Goal: Ask a question

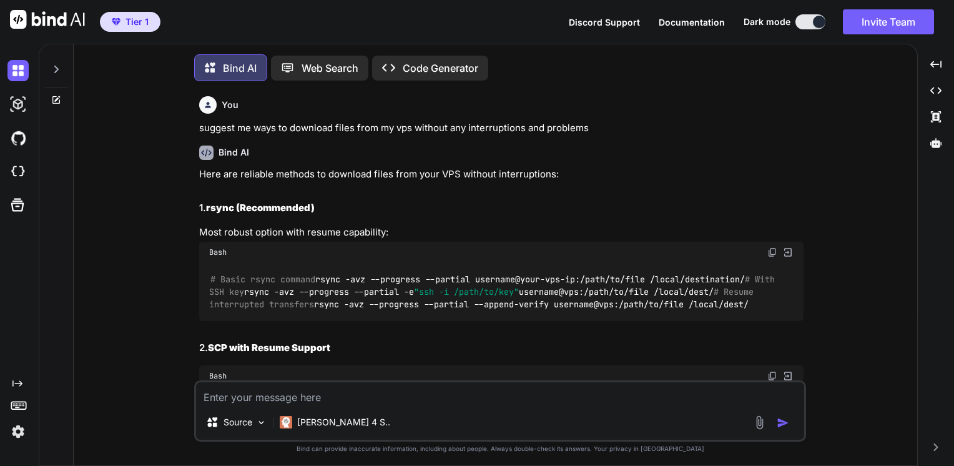
scroll to position [3570, 0]
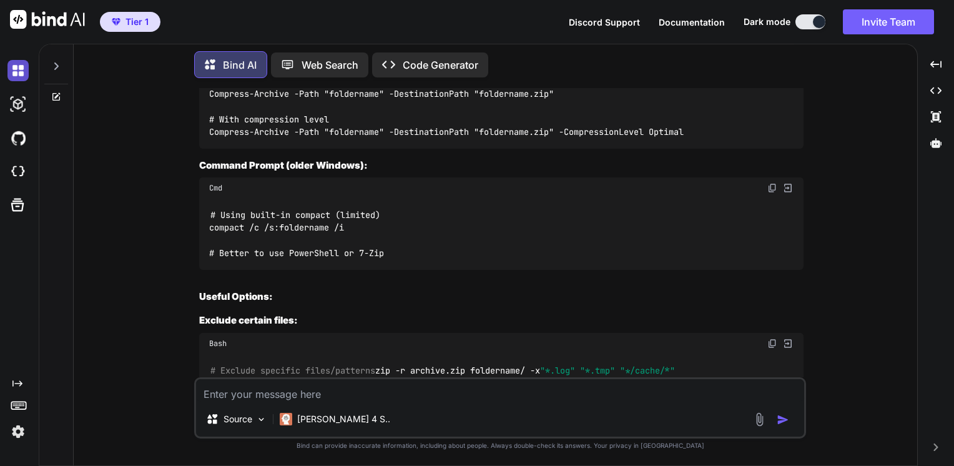
click at [19, 69] on img at bounding box center [17, 70] width 21 height 21
type textarea "x"
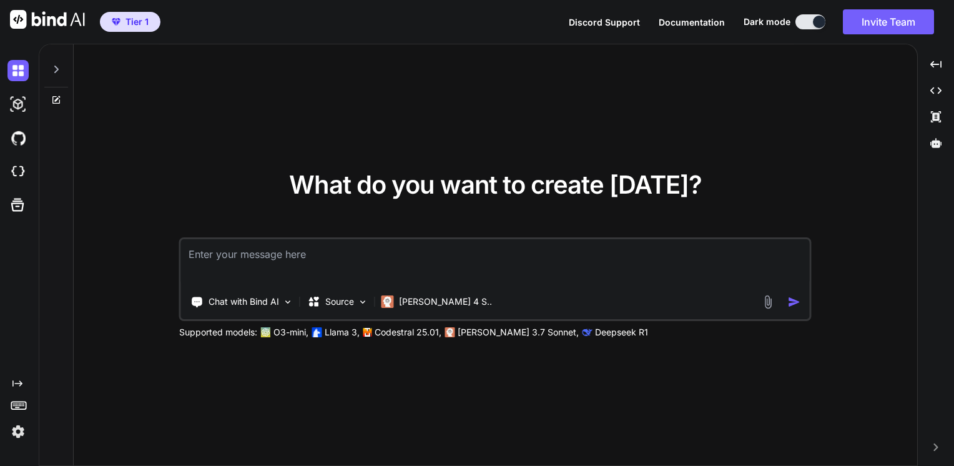
click at [320, 262] on textarea at bounding box center [495, 262] width 629 height 46
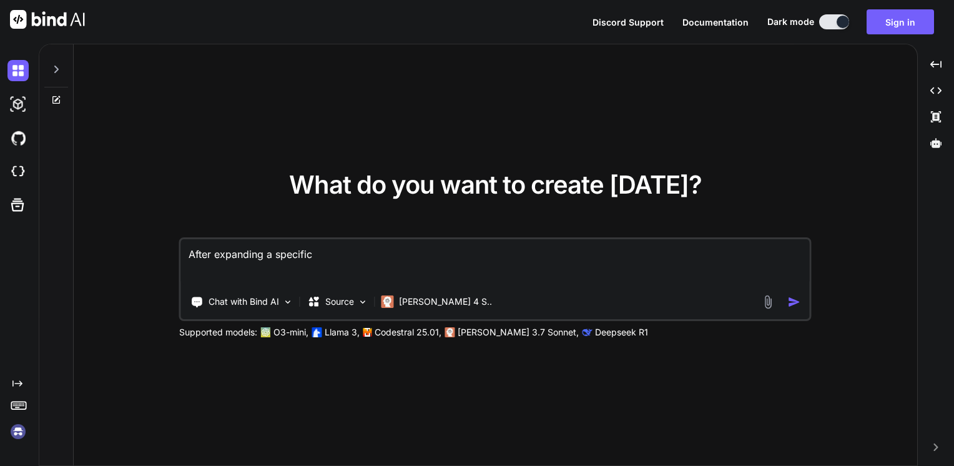
type textarea "After expanding a specific"
click at [12, 431] on img at bounding box center [17, 431] width 21 height 21
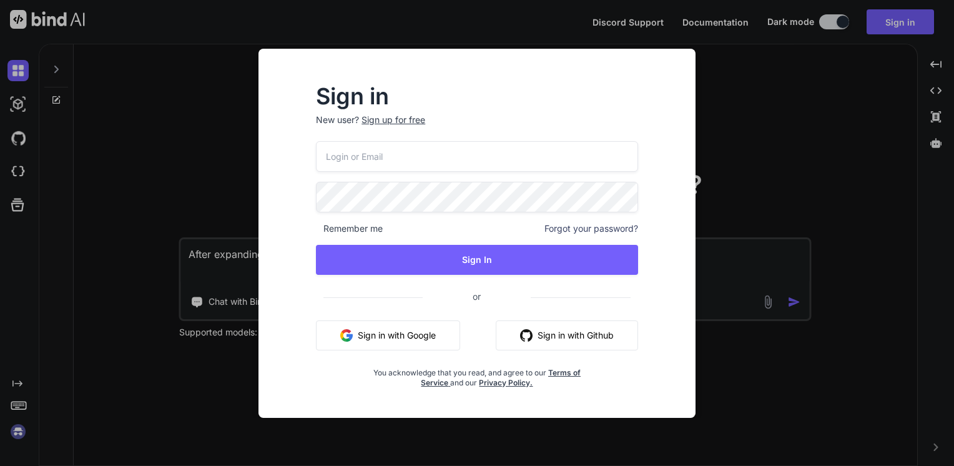
type input "[EMAIL_ADDRESS][DOMAIN_NAME]"
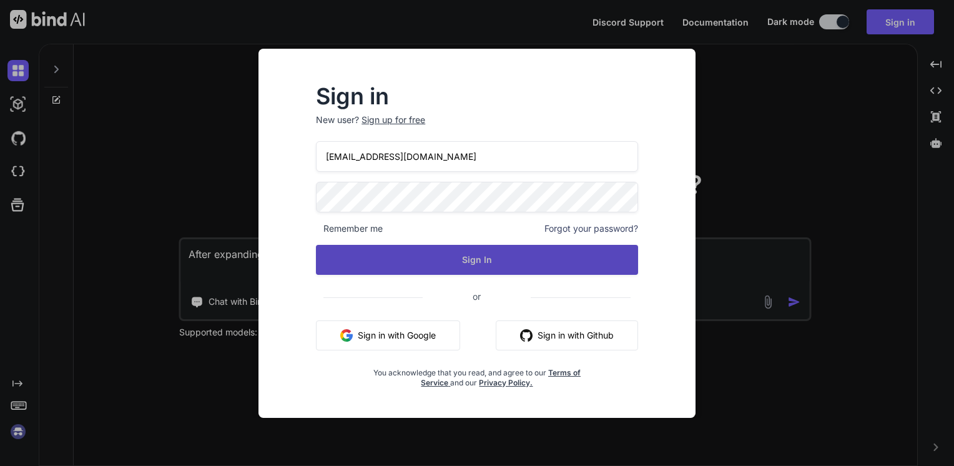
click at [415, 258] on button "Sign In" at bounding box center [477, 260] width 322 height 30
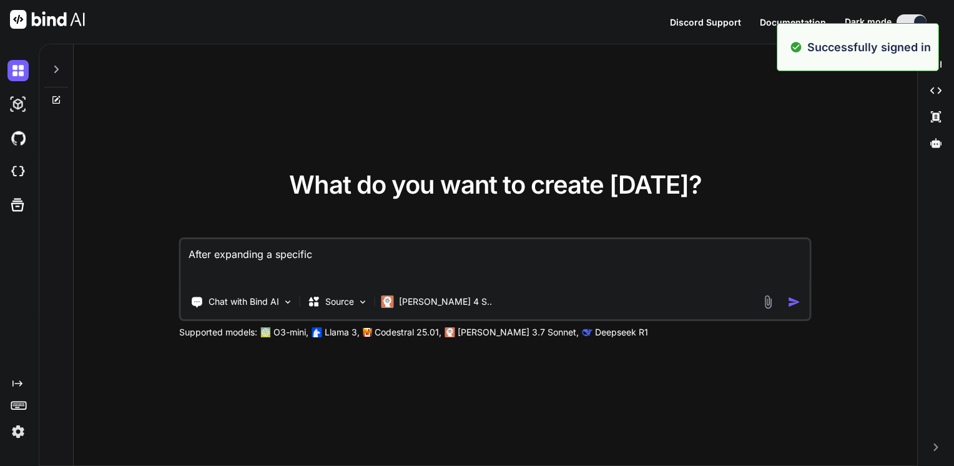
click at [415, 258] on textarea "After expanding a specific" at bounding box center [495, 262] width 629 height 46
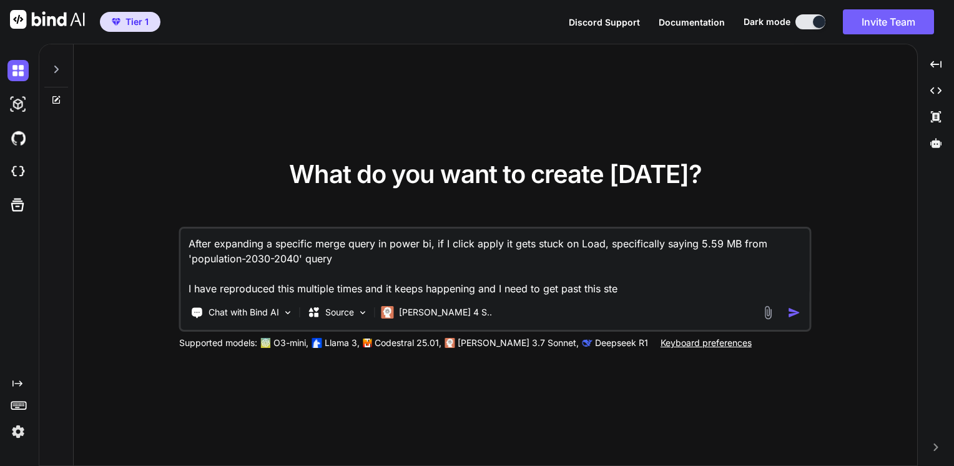
type textarea "After expanding a specific merge query in power bi, if I click apply it gets st…"
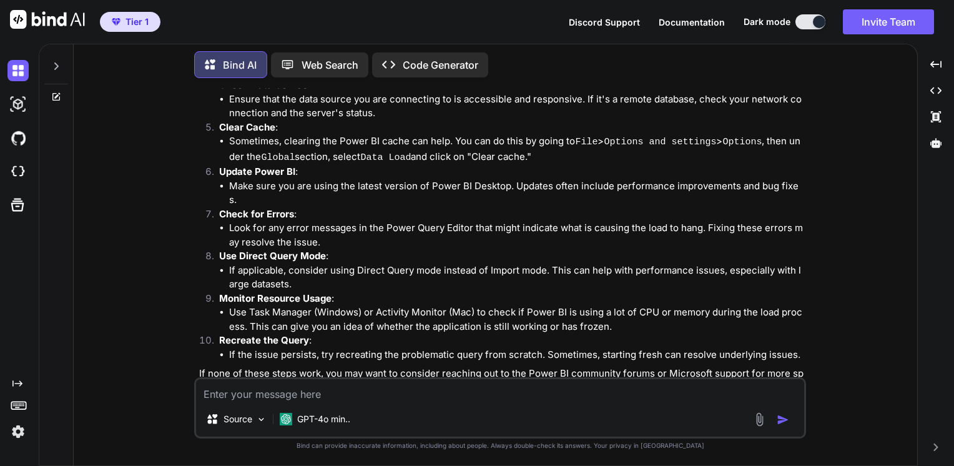
scroll to position [293, 0]
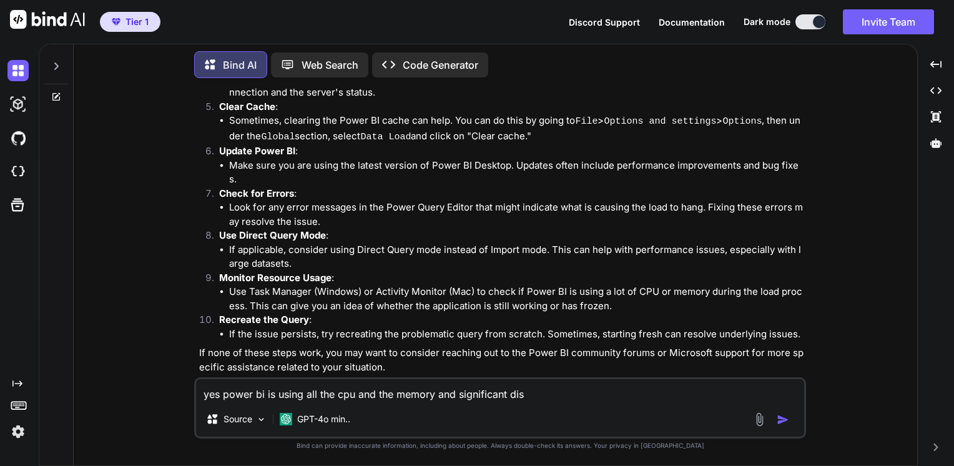
type textarea "yes power bi is using all the cpu and the memory and significant disk"
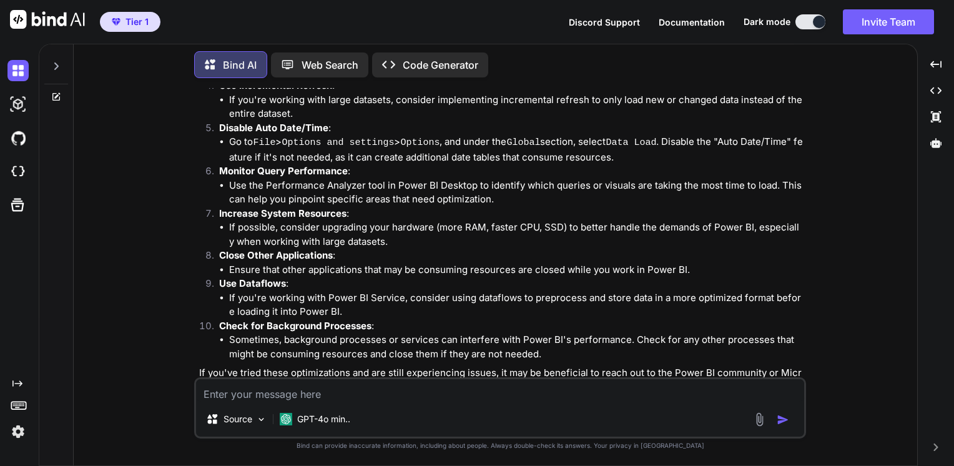
scroll to position [877, 0]
